Goal: Task Accomplishment & Management: Complete application form

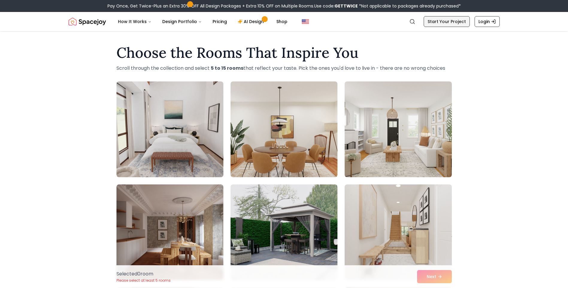
click at [449, 23] on link "Start Your Project" at bounding box center [447, 21] width 46 height 11
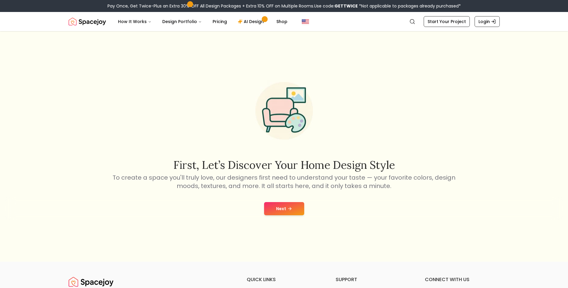
click at [307, 209] on div "Next" at bounding box center [284, 208] width 558 height 23
click at [295, 210] on button "Next" at bounding box center [284, 208] width 40 height 13
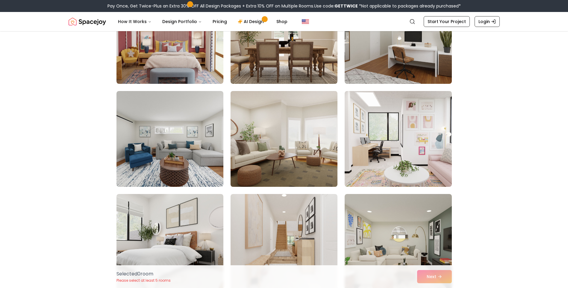
scroll to position [120, 0]
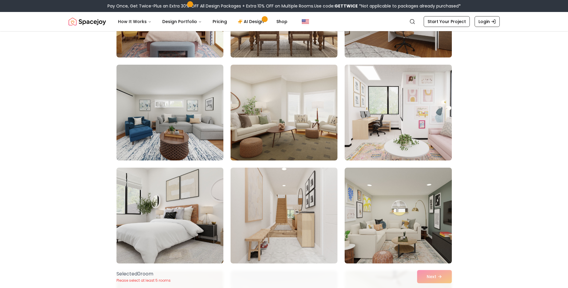
click at [174, 236] on img at bounding box center [170, 215] width 112 height 101
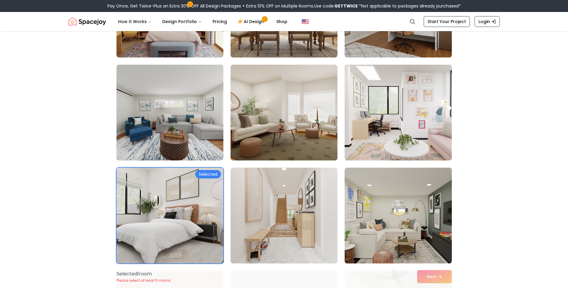
click at [185, 224] on img at bounding box center [170, 215] width 112 height 101
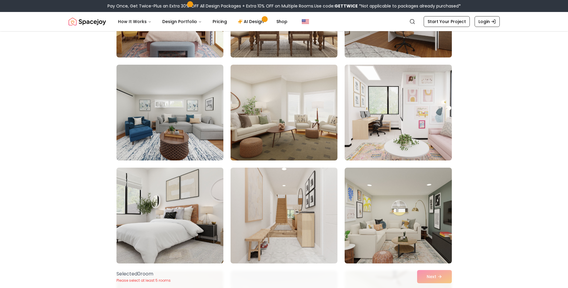
click at [185, 224] on img at bounding box center [170, 215] width 112 height 101
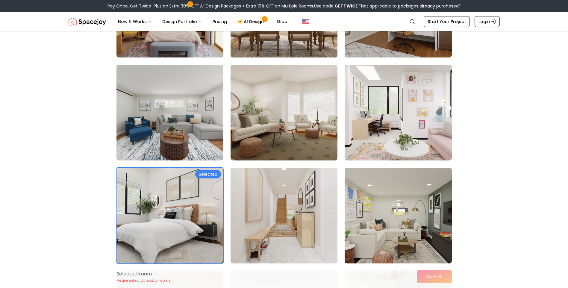
click at [210, 175] on div "Selected" at bounding box center [208, 174] width 26 height 8
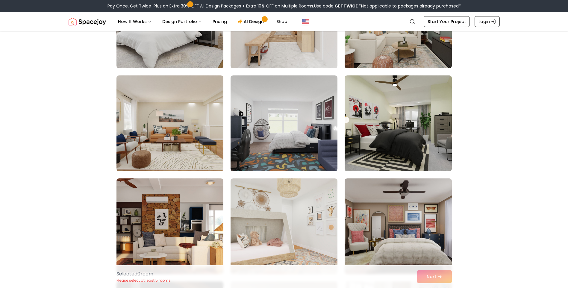
scroll to position [359, 0]
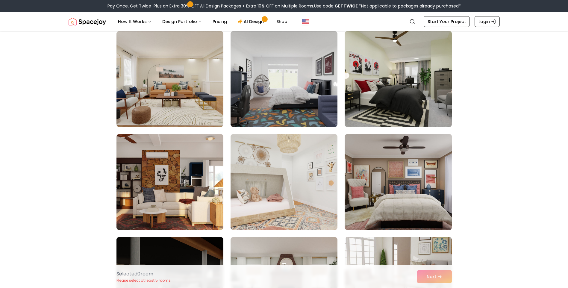
click at [433, 278] on div "Selected 0 room Please select at least 5 rooms Next" at bounding box center [284, 276] width 345 height 23
click at [439, 278] on div "Selected 0 room Please select at least 5 rooms Next" at bounding box center [284, 276] width 345 height 23
click at [497, 228] on div "Choose the Rooms That Inspire You Scroll through the collection and select 5 to…" at bounding box center [284, 60] width 568 height 759
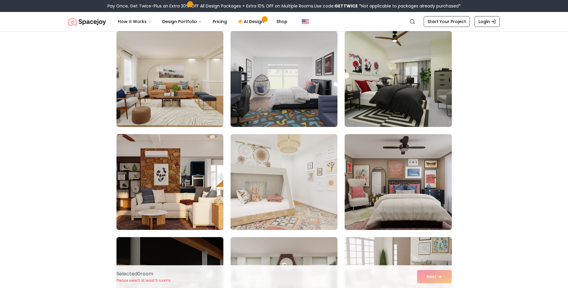
scroll to position [210, 0]
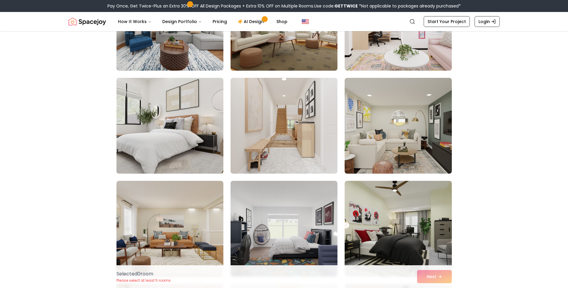
click at [198, 138] on img at bounding box center [170, 125] width 112 height 101
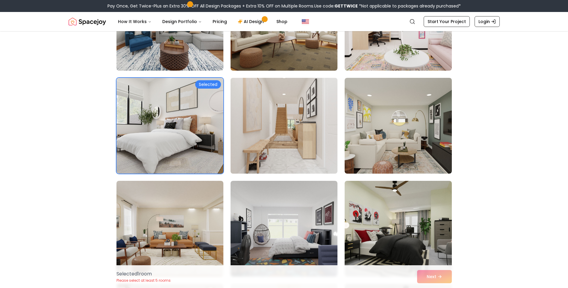
click at [268, 145] on img at bounding box center [284, 125] width 112 height 101
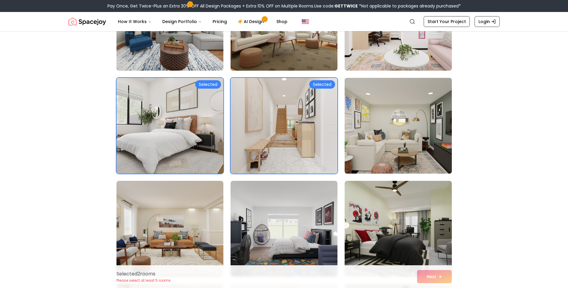
click at [384, 133] on img at bounding box center [398, 125] width 112 height 101
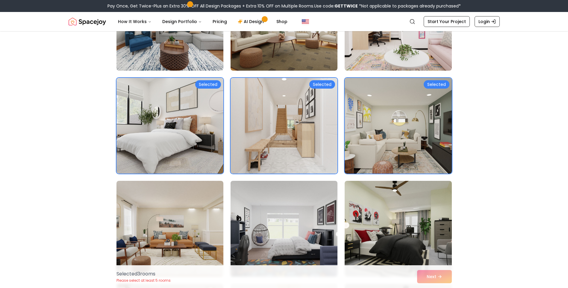
click at [274, 231] on img at bounding box center [284, 228] width 112 height 101
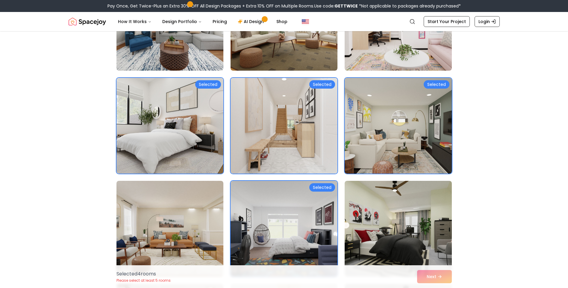
click at [435, 278] on div "Selected 4 room s Please select at least 5 rooms Next" at bounding box center [284, 276] width 345 height 23
click at [364, 219] on img at bounding box center [398, 228] width 112 height 101
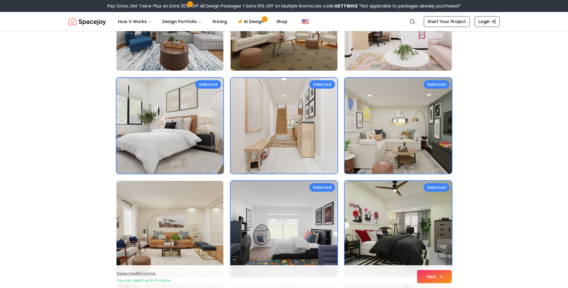
click at [426, 278] on button "Next" at bounding box center [434, 276] width 35 height 13
